Goal: Task Accomplishment & Management: Manage account settings

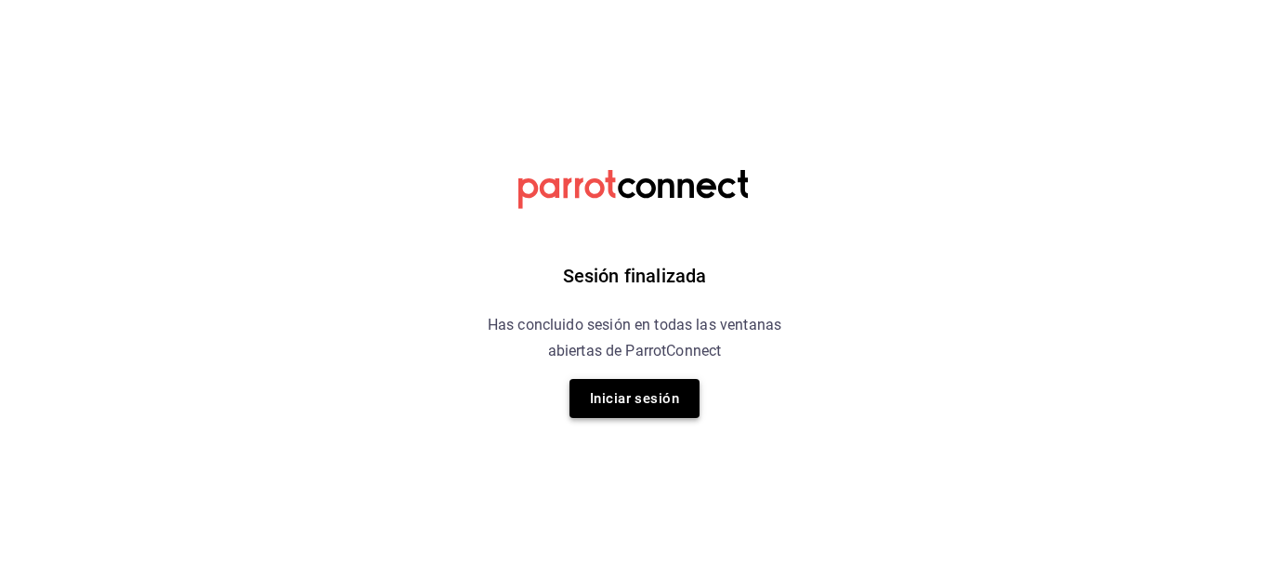
click at [650, 400] on button "Iniciar sesión" at bounding box center [635, 398] width 130 height 39
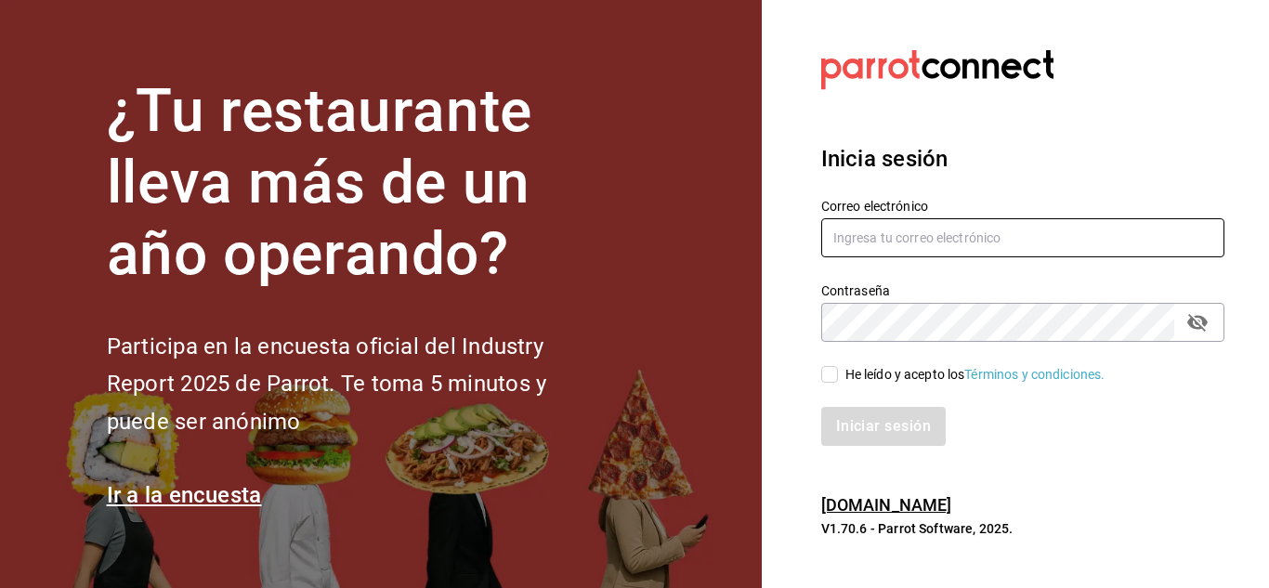
type input "cuerno.cdmx@grupocosteno.com"
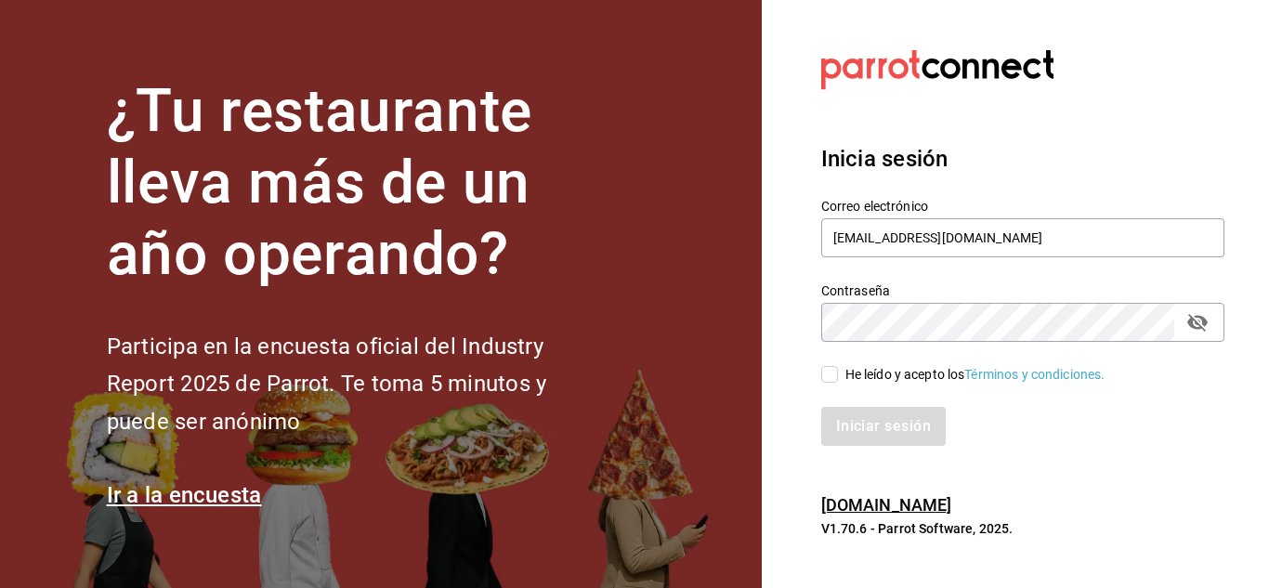
click at [838, 369] on span "He leído y acepto los Términos y condiciones." at bounding box center [972, 375] width 268 height 20
click at [838, 369] on input "He leído y acepto los Términos y condiciones." at bounding box center [829, 374] width 17 height 17
checkbox input "true"
click at [869, 415] on button "Iniciar sesión" at bounding box center [884, 426] width 126 height 39
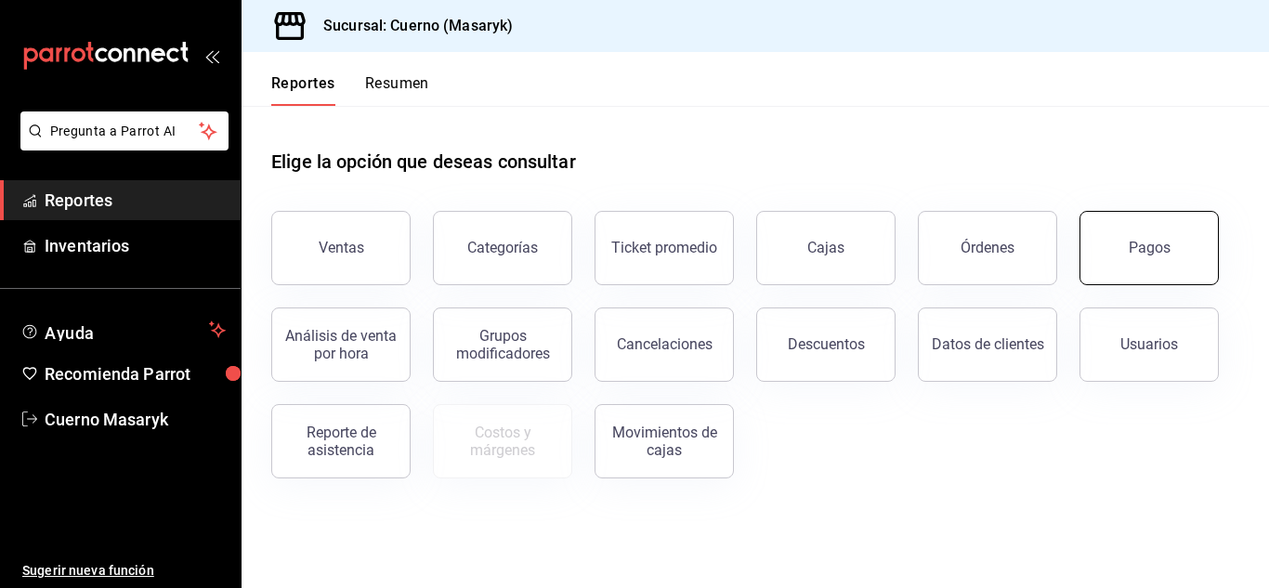
click at [1100, 230] on button "Pagos" at bounding box center [1149, 248] width 139 height 74
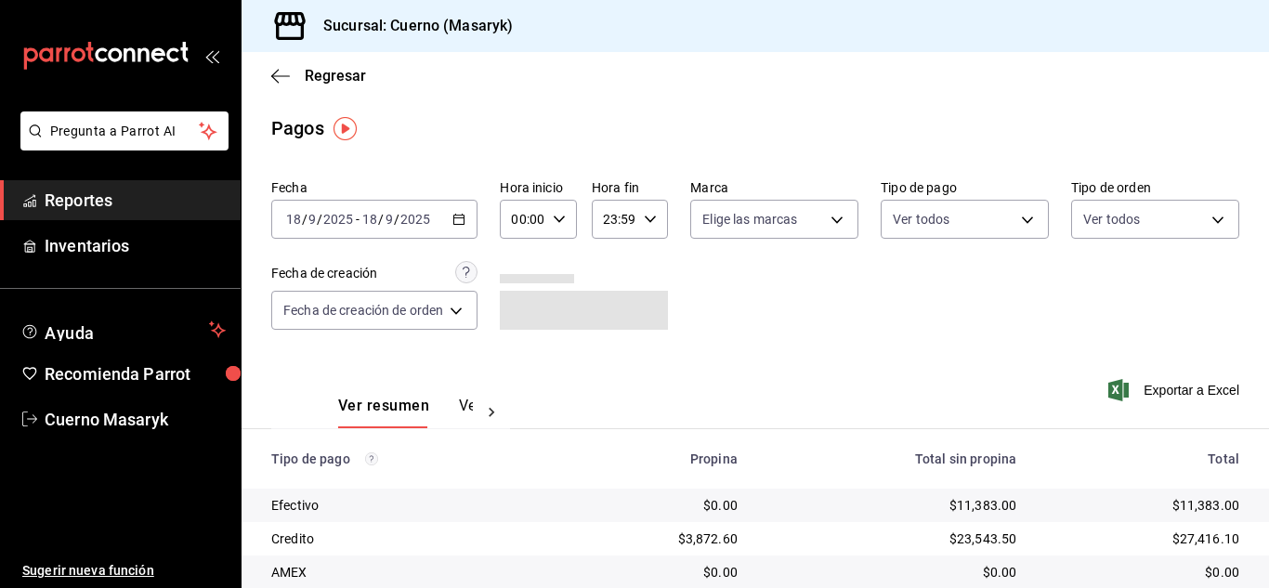
click at [556, 216] on icon "button" at bounding box center [559, 219] width 13 height 13
click at [517, 267] on button "06" at bounding box center [521, 255] width 30 height 37
type input "06:00"
click at [939, 343] on div at bounding box center [634, 294] width 1269 height 588
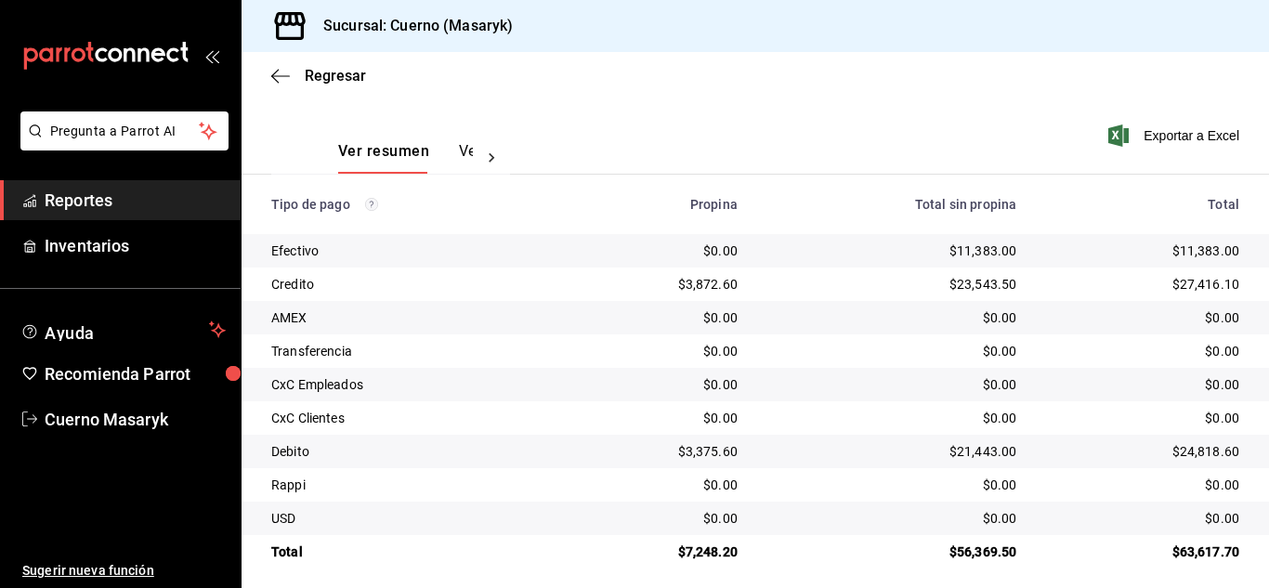
scroll to position [266, 0]
